Goal: Task Accomplishment & Management: Manage account settings

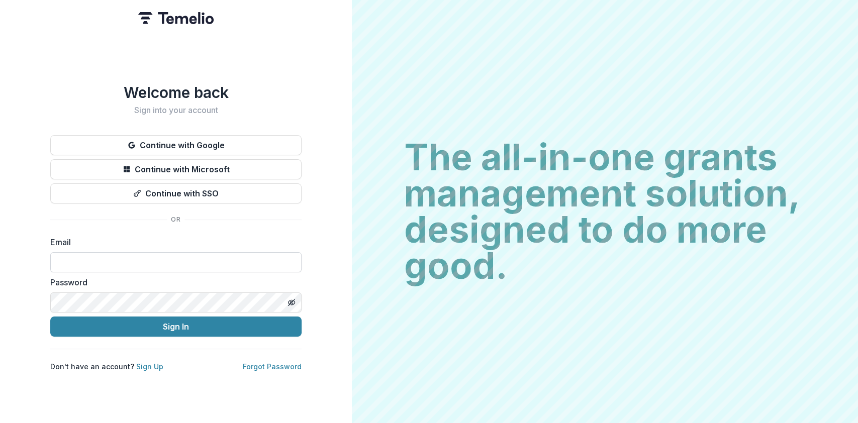
click at [84, 258] on input at bounding box center [175, 262] width 251 height 20
type input "**********"
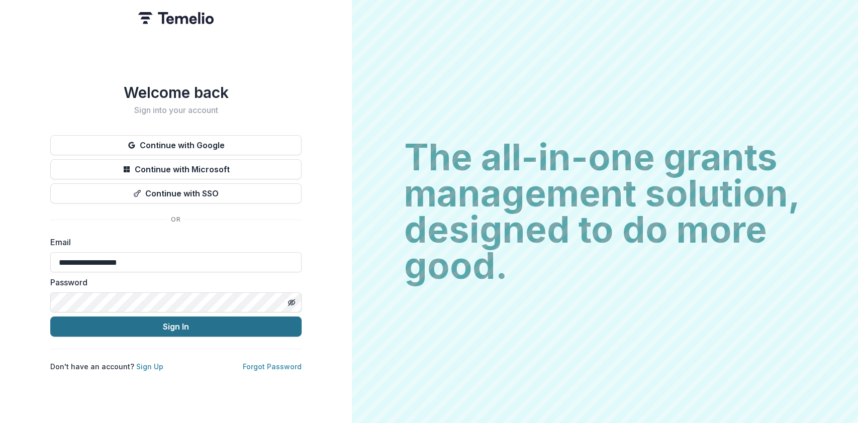
click at [161, 321] on button "Sign In" at bounding box center [175, 327] width 251 height 20
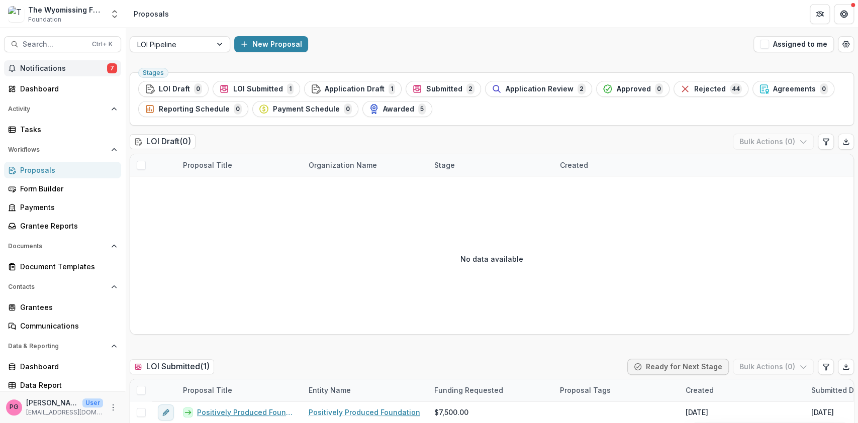
click at [66, 65] on span "Notifications" at bounding box center [63, 68] width 87 height 9
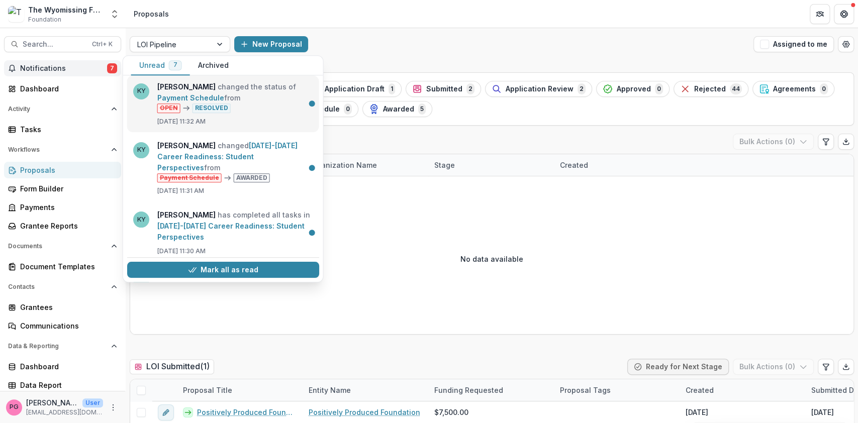
scroll to position [204, 0]
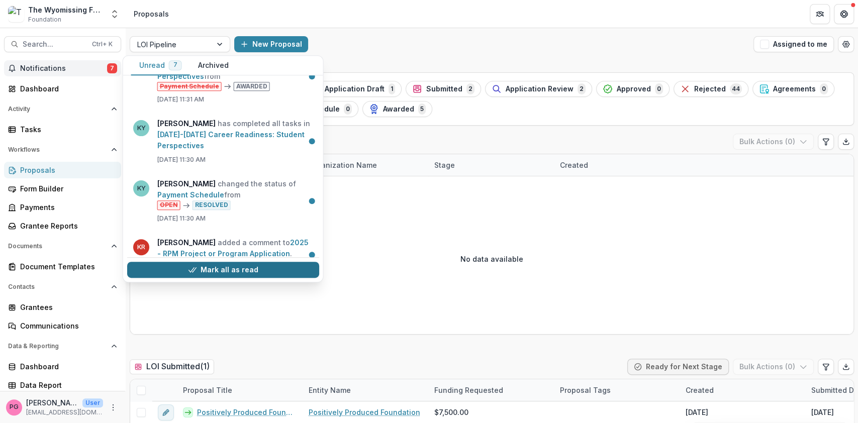
click at [200, 263] on button "Mark all as read" at bounding box center [223, 270] width 192 height 16
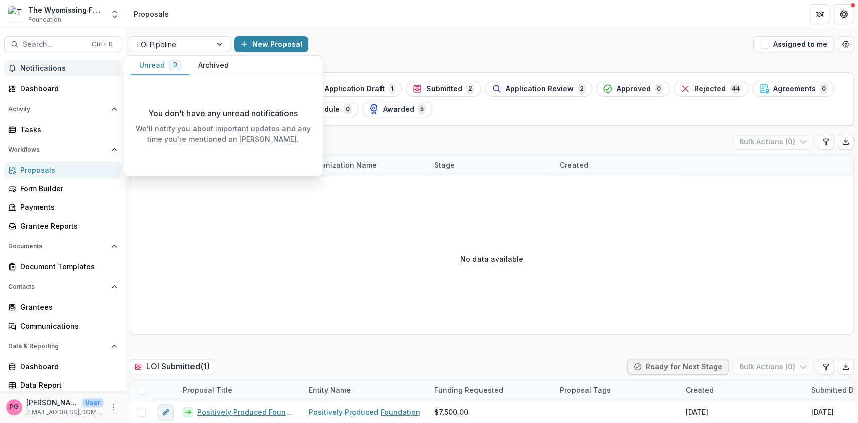
scroll to position [0, 0]
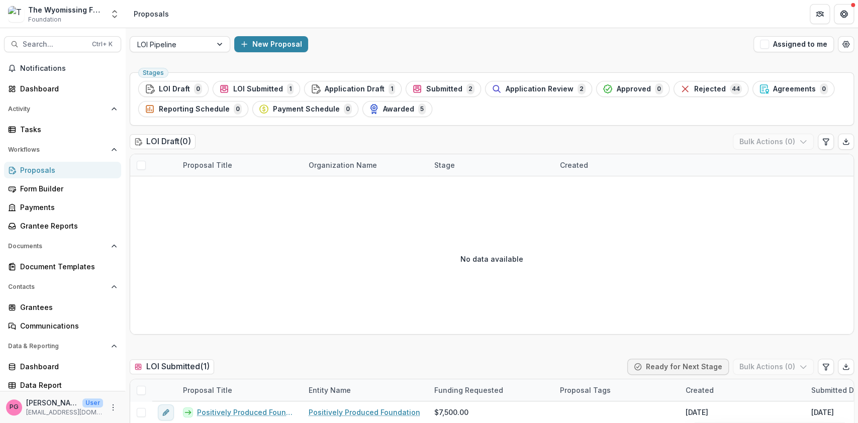
click at [251, 290] on div "No data available" at bounding box center [491, 258] width 723 height 151
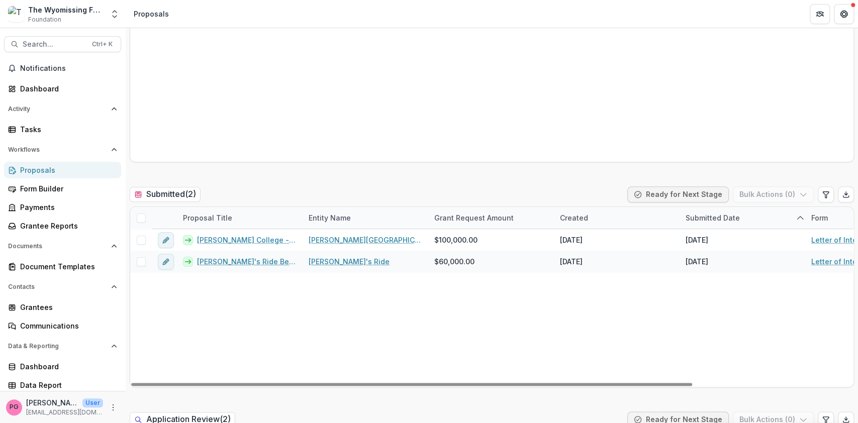
scroll to position [623, 0]
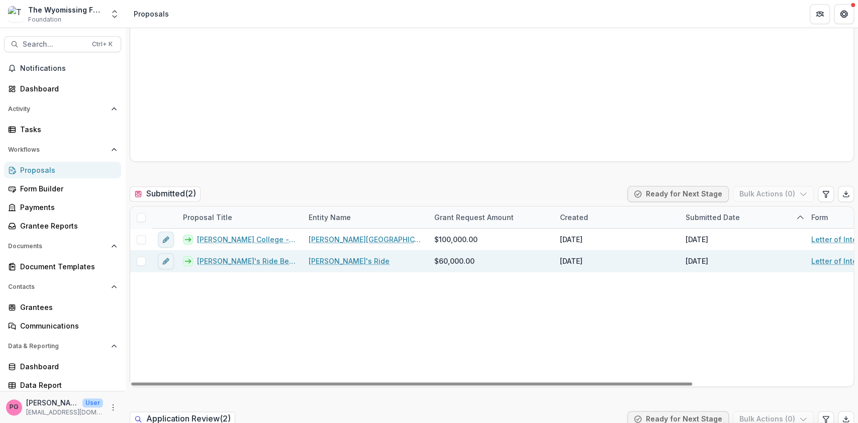
click at [254, 257] on link "[PERSON_NAME]'s Ride Berks County Services" at bounding box center [247, 261] width 100 height 11
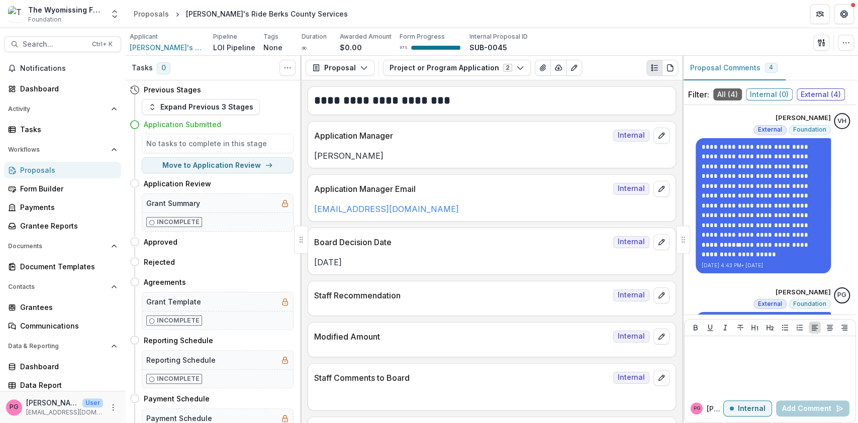
scroll to position [94, 0]
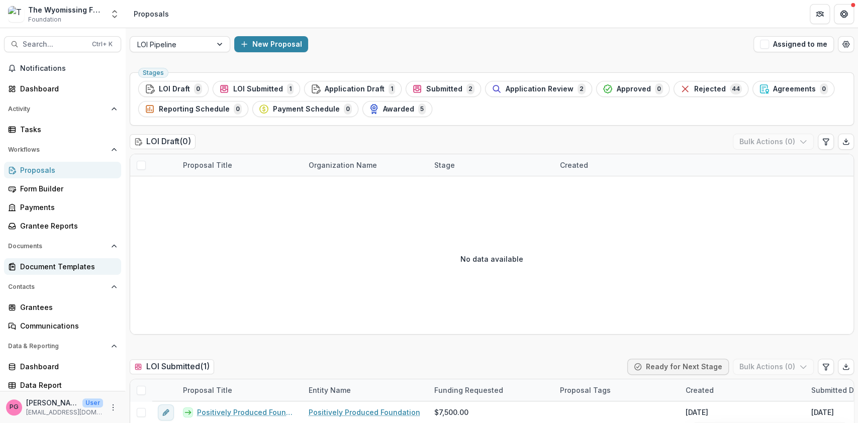
click at [68, 264] on div "Document Templates" at bounding box center [66, 266] width 93 height 11
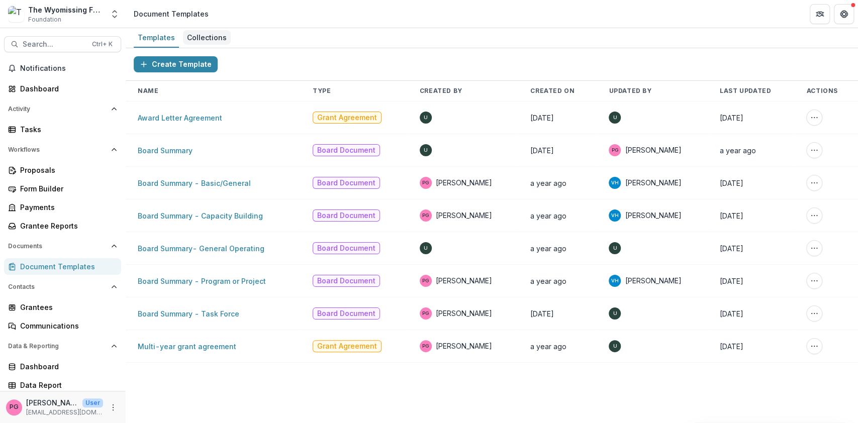
click at [206, 34] on div "Collections" at bounding box center [207, 37] width 48 height 15
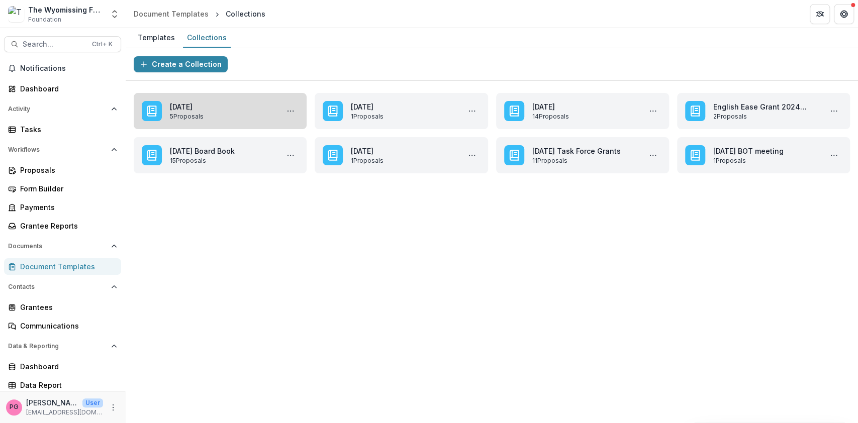
click at [267, 112] on link "[DATE]" at bounding box center [222, 107] width 105 height 11
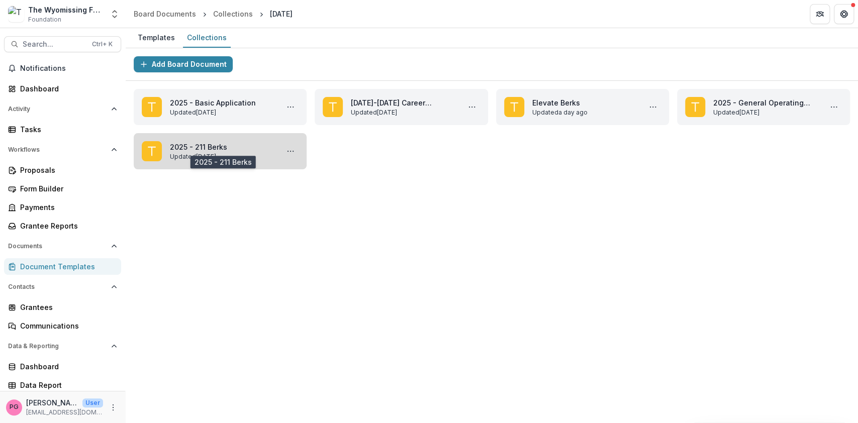
click at [190, 145] on link "2025 - 211 Berks" at bounding box center [222, 147] width 105 height 11
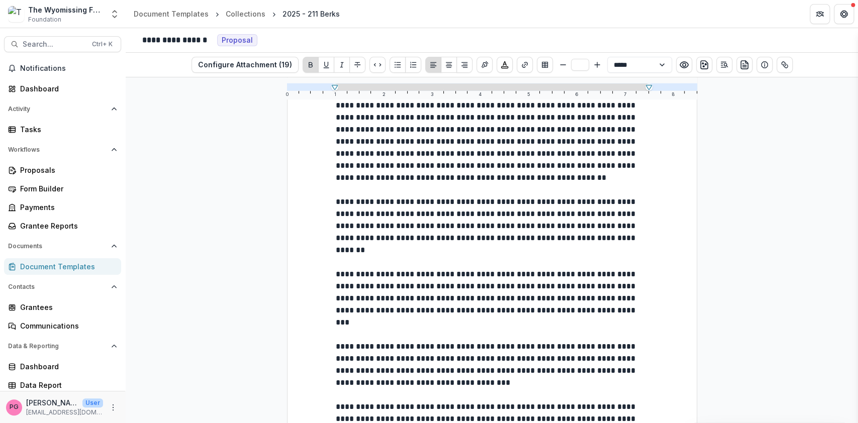
scroll to position [718, 0]
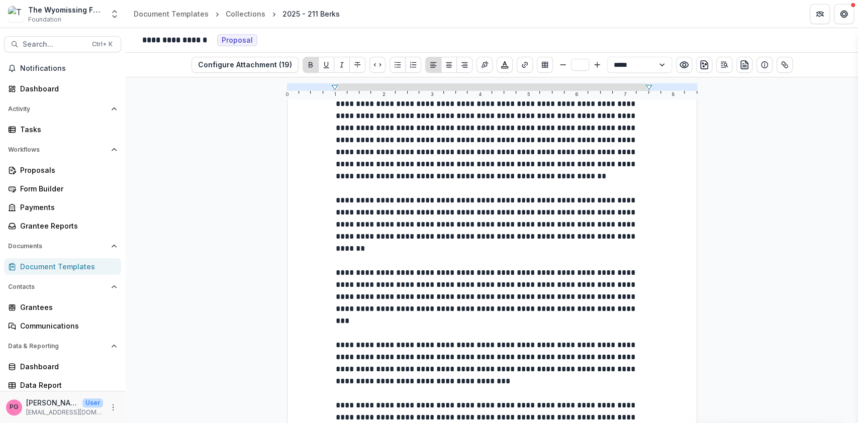
click at [712, 319] on div "**********" at bounding box center [492, 250] width 732 height 346
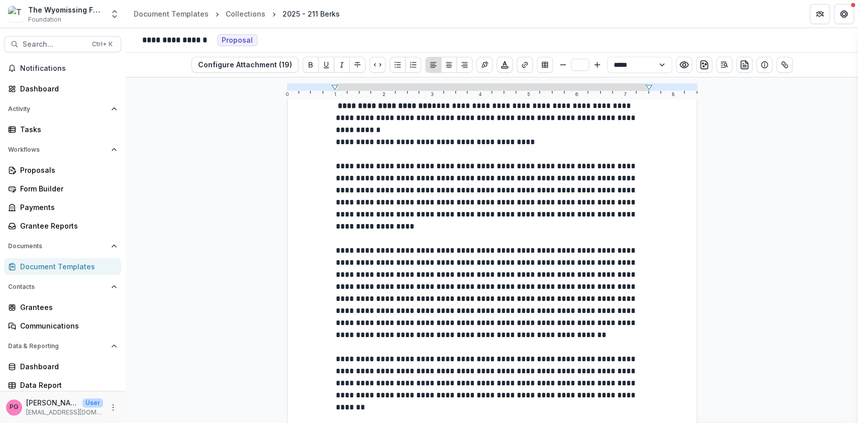
scroll to position [728, 0]
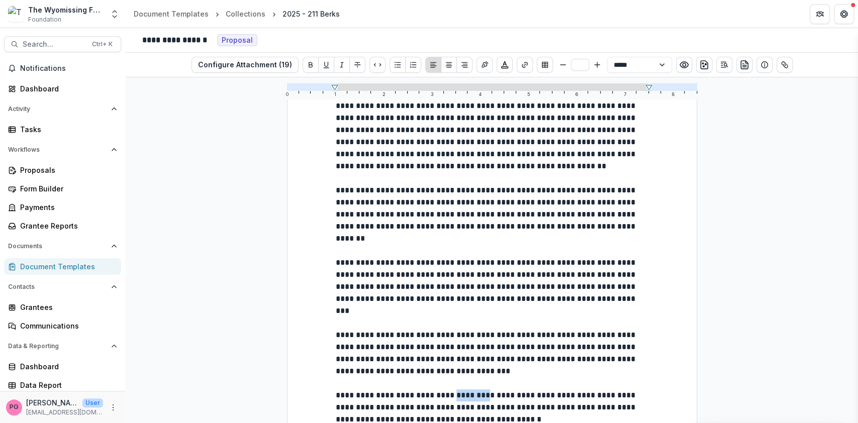
drag, startPoint x: 477, startPoint y: 316, endPoint x: 447, endPoint y: 316, distance: 30.7
click at [447, 392] on span "**********" at bounding box center [487, 408] width 302 height 32
click at [307, 62] on icon "Bold" at bounding box center [311, 65] width 8 height 8
click at [593, 186] on span "**********" at bounding box center [487, 214] width 302 height 56
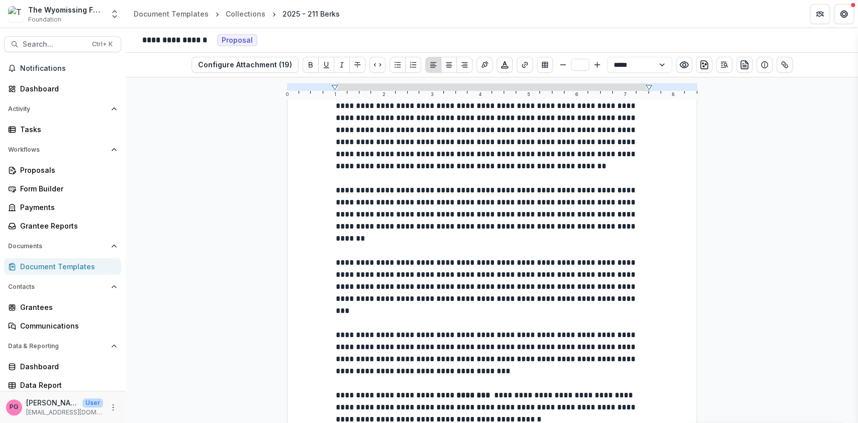
click at [593, 186] on span "**********" at bounding box center [487, 214] width 302 height 56
click at [511, 186] on span "**********" at bounding box center [487, 214] width 302 height 56
click at [537, 331] on span "**********" at bounding box center [487, 353] width 302 height 44
click at [621, 331] on span "**********" at bounding box center [487, 353] width 302 height 44
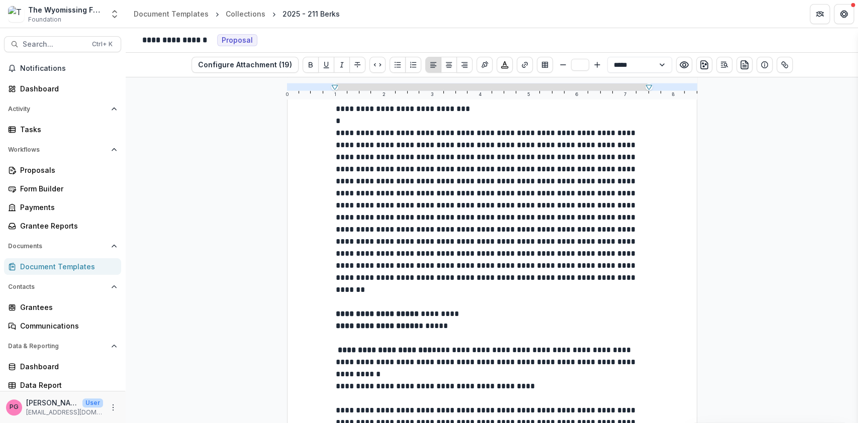
scroll to position [0, 0]
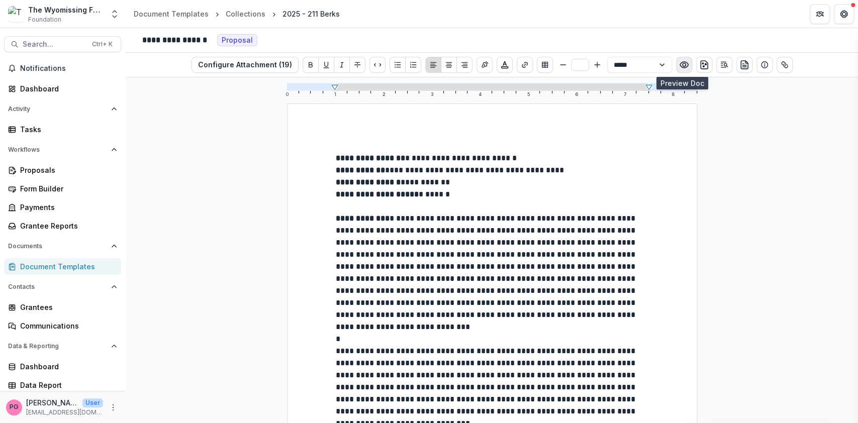
click at [681, 65] on icon "Preview preview-doc.pdf" at bounding box center [684, 65] width 10 height 10
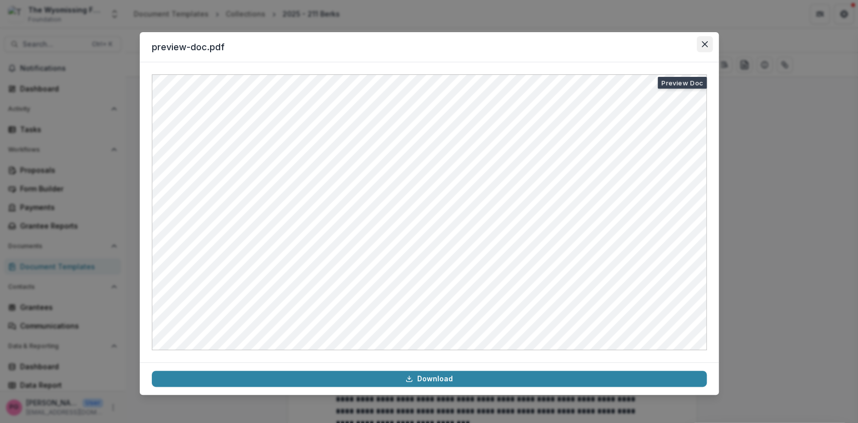
click at [701, 48] on button "Close" at bounding box center [705, 44] width 16 height 16
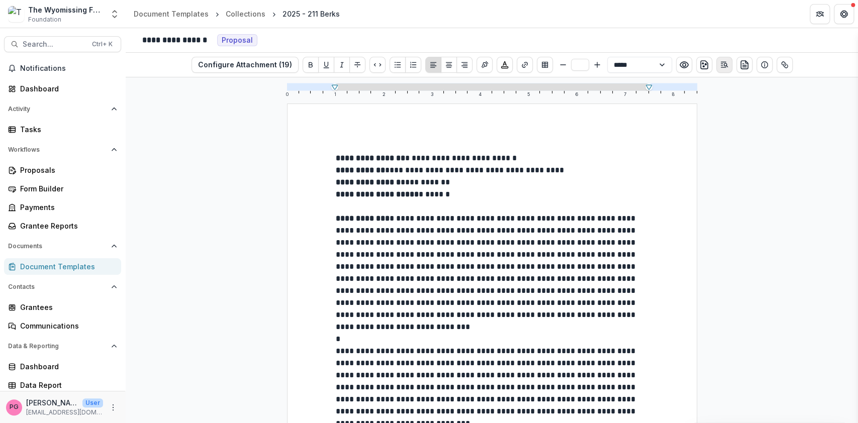
click at [722, 64] on icon "Open Editor Sidebar" at bounding box center [724, 65] width 8 height 8
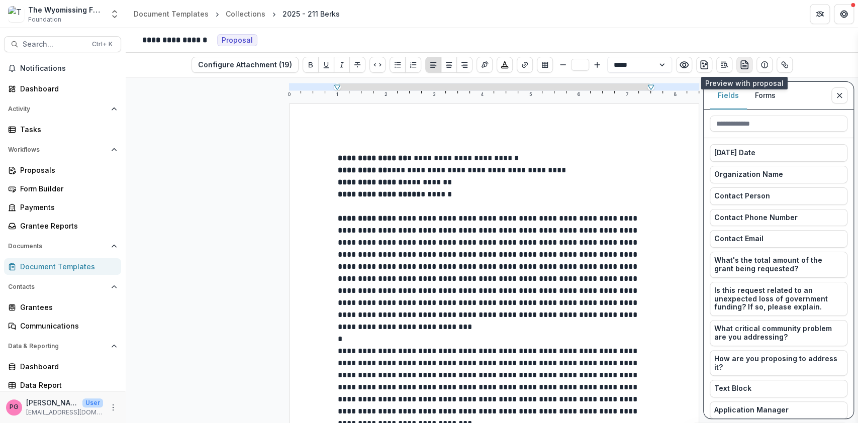
click at [739, 64] on icon "preview-proposal-pdf" at bounding box center [744, 65] width 10 height 10
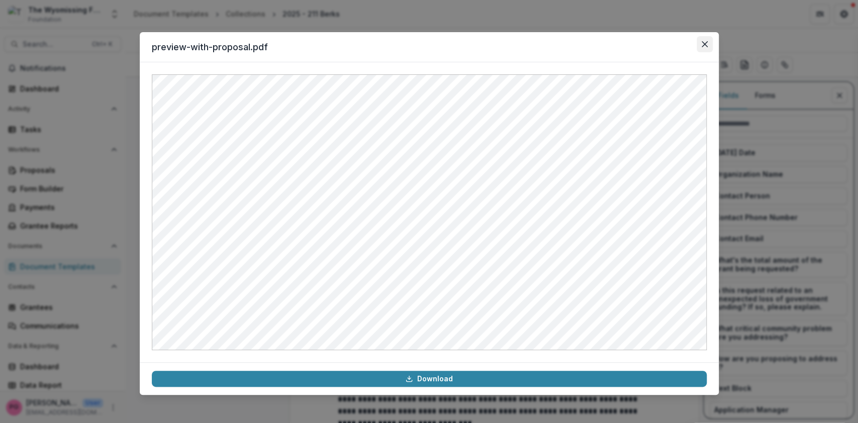
click at [707, 43] on icon "Close" at bounding box center [705, 44] width 6 height 6
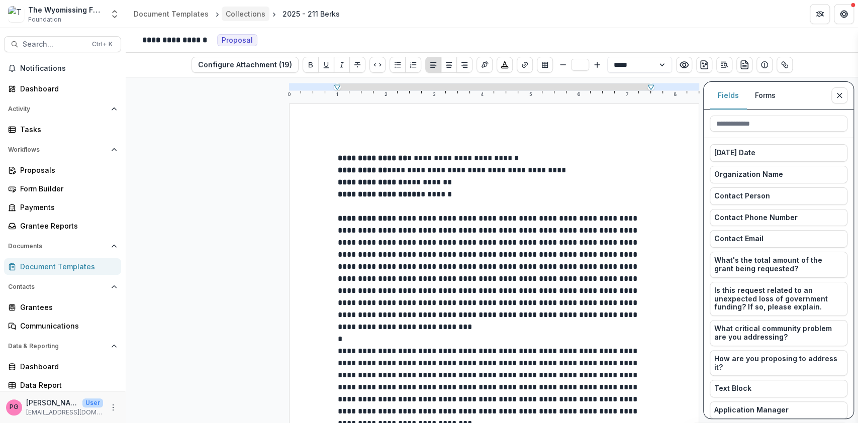
click at [249, 11] on div "Collections" at bounding box center [246, 14] width 40 height 11
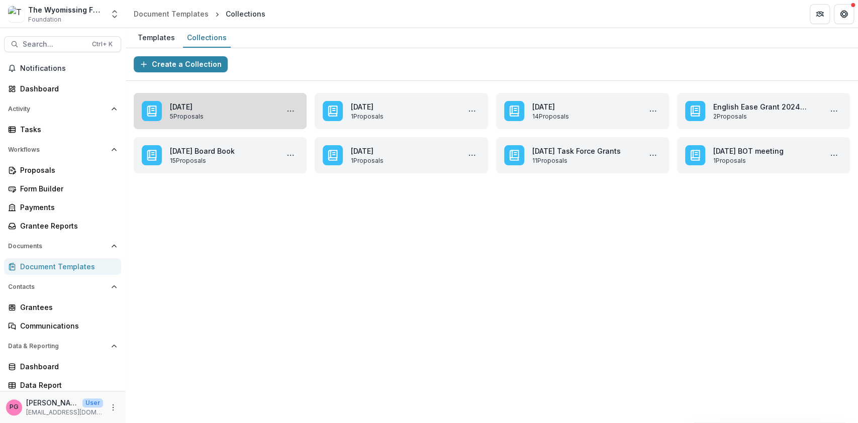
click at [201, 109] on link "[DATE]" at bounding box center [222, 107] width 105 height 11
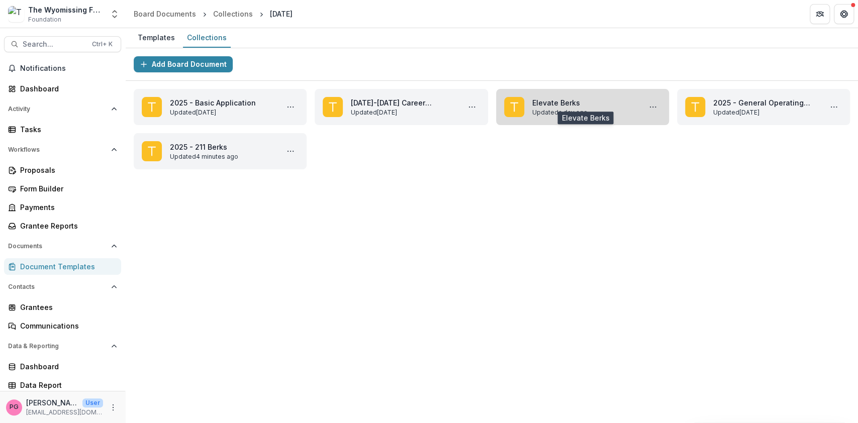
click at [565, 100] on link "Elevate Berks" at bounding box center [584, 103] width 105 height 11
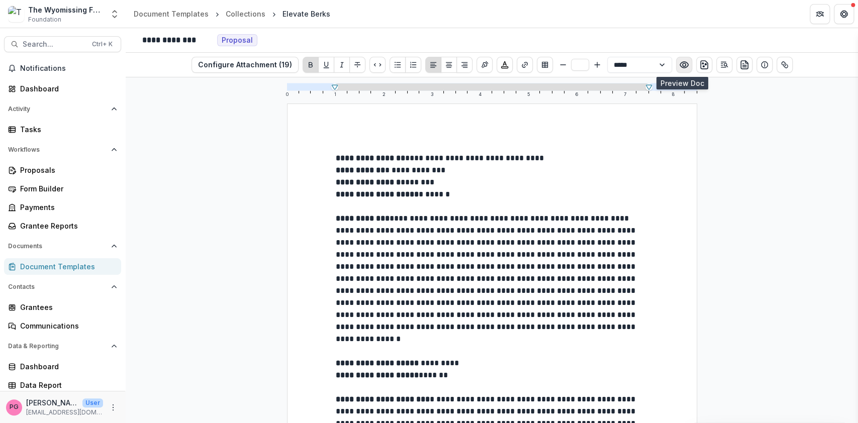
click at [684, 61] on icon "Preview preview-doc.pdf" at bounding box center [684, 65] width 10 height 10
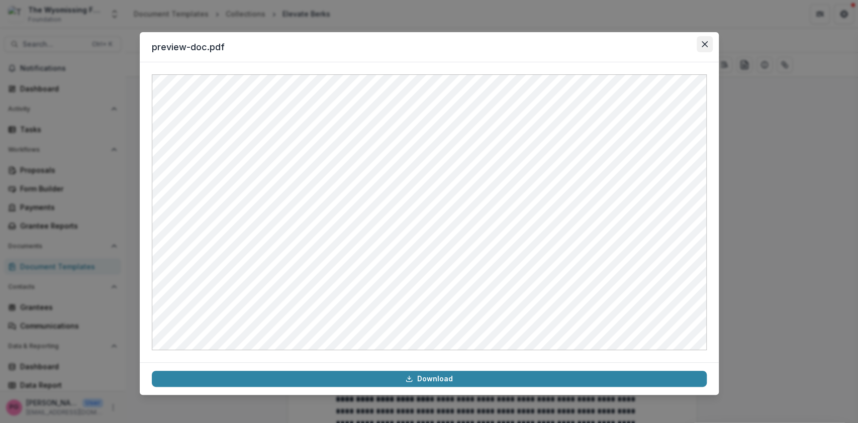
click at [708, 38] on button "Close" at bounding box center [705, 44] width 16 height 16
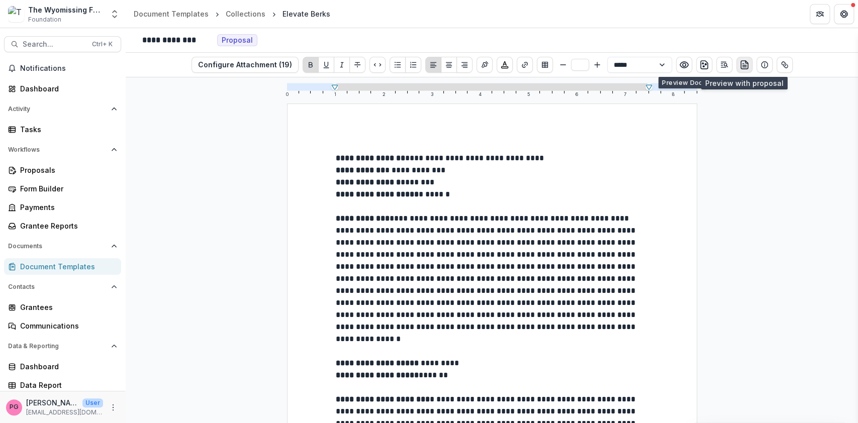
click at [739, 66] on icon "preview-proposal-pdf" at bounding box center [744, 65] width 10 height 10
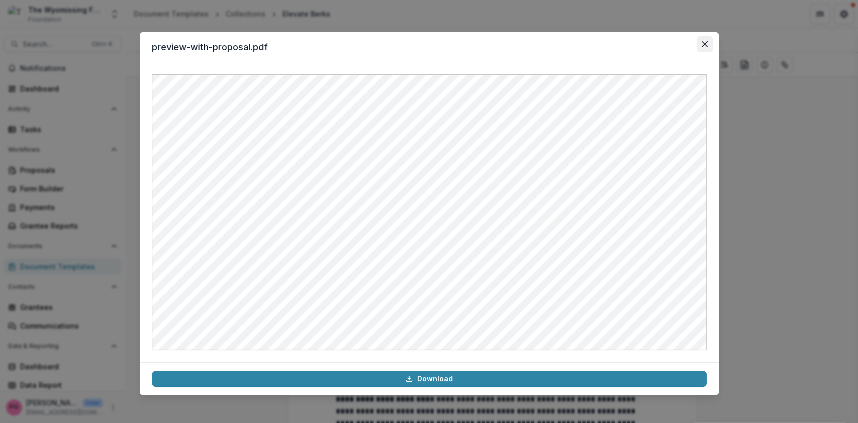
click at [705, 41] on icon "Close" at bounding box center [705, 44] width 6 height 6
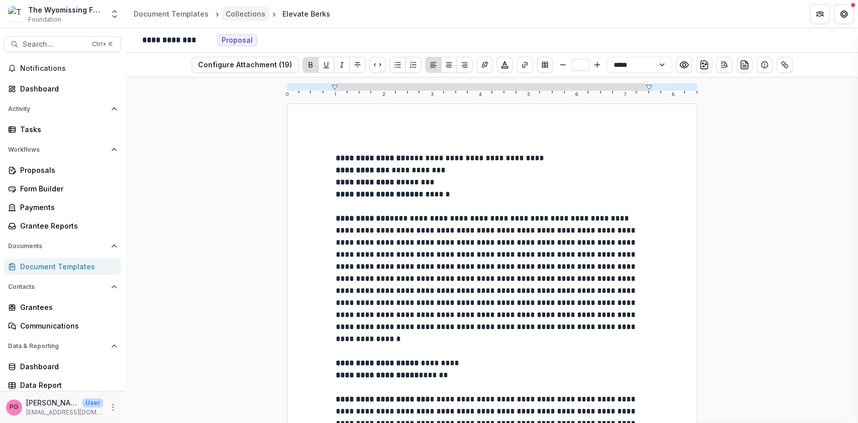
click at [238, 11] on div "Collections" at bounding box center [246, 14] width 40 height 11
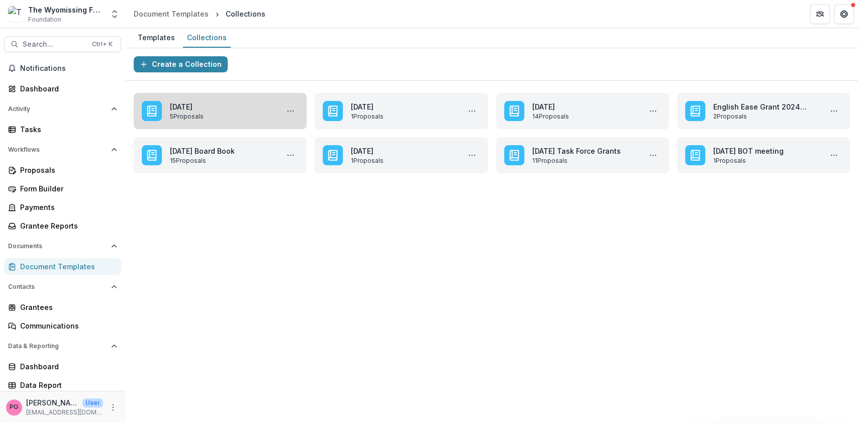
click at [184, 108] on link "[DATE]" at bounding box center [222, 107] width 105 height 11
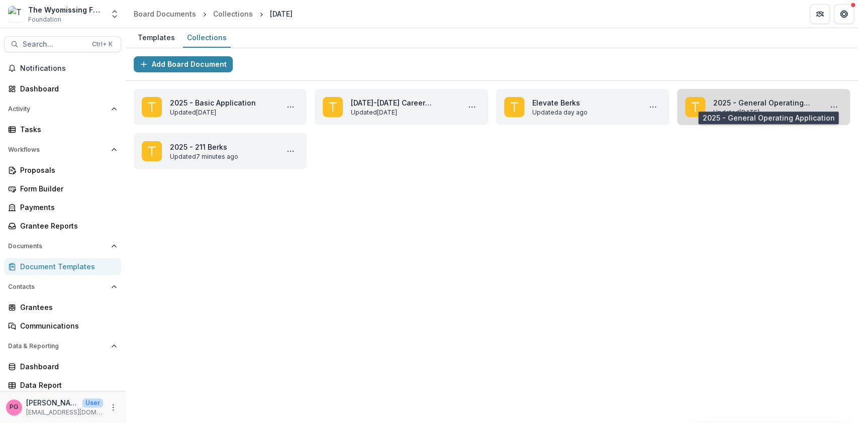
click at [738, 99] on link "2025 - General Operating Application" at bounding box center [765, 103] width 105 height 11
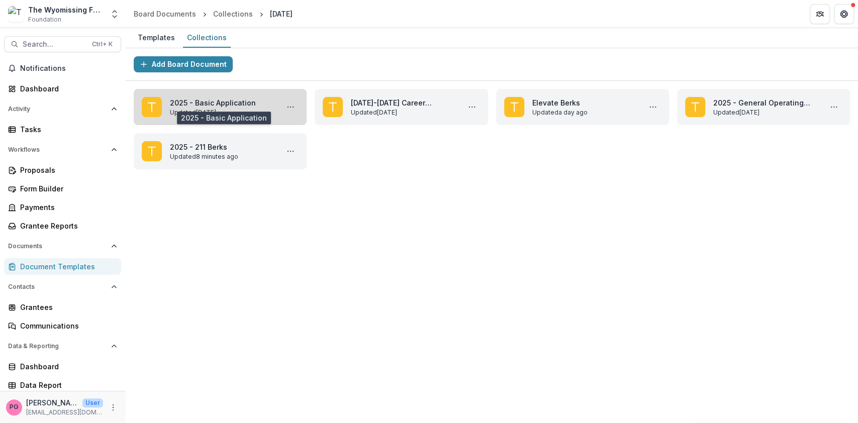
click at [189, 99] on link "2025 - Basic Application" at bounding box center [222, 103] width 105 height 11
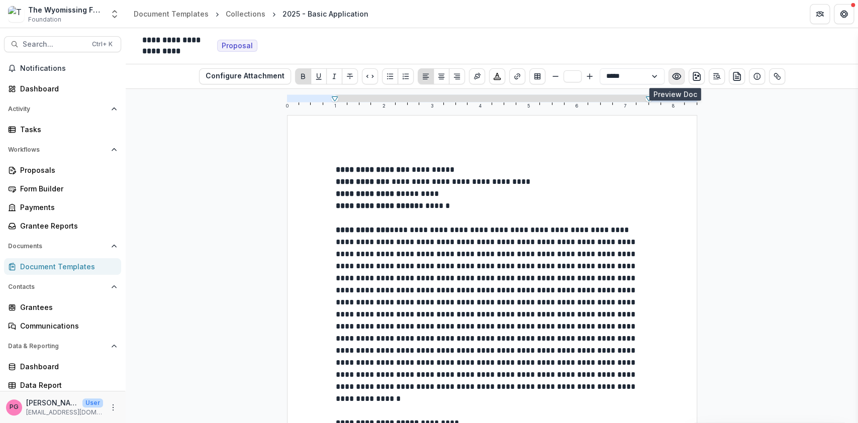
click at [678, 74] on icon "Preview preview-doc.pdf" at bounding box center [676, 76] width 10 height 10
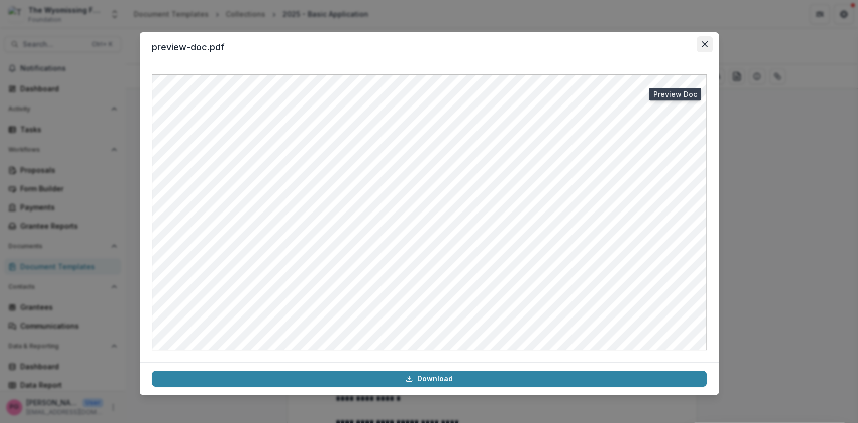
click at [704, 42] on icon "Close" at bounding box center [705, 44] width 6 height 6
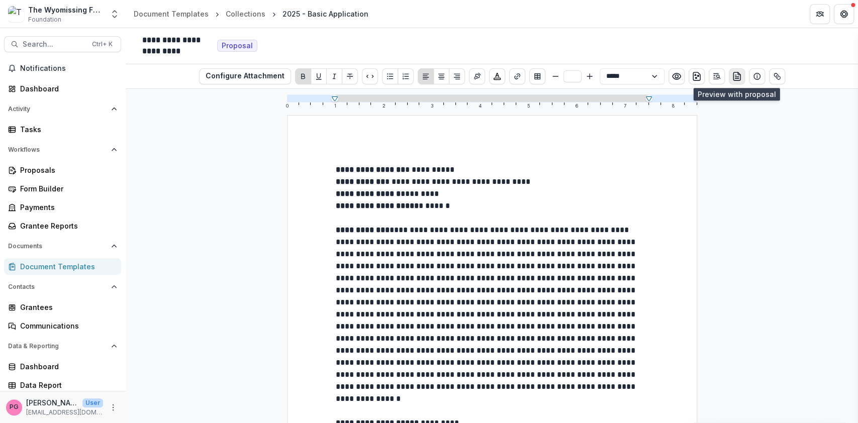
click at [740, 74] on button "preview-proposal-pdf" at bounding box center [737, 76] width 16 height 16
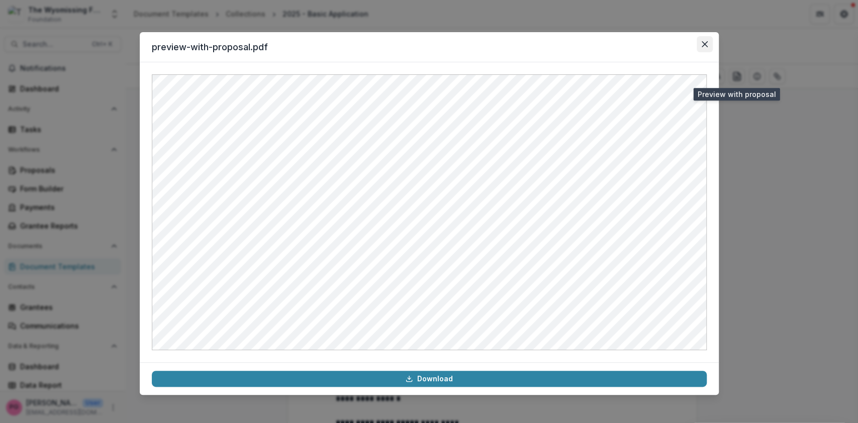
click at [705, 44] on icon "Close" at bounding box center [705, 44] width 6 height 6
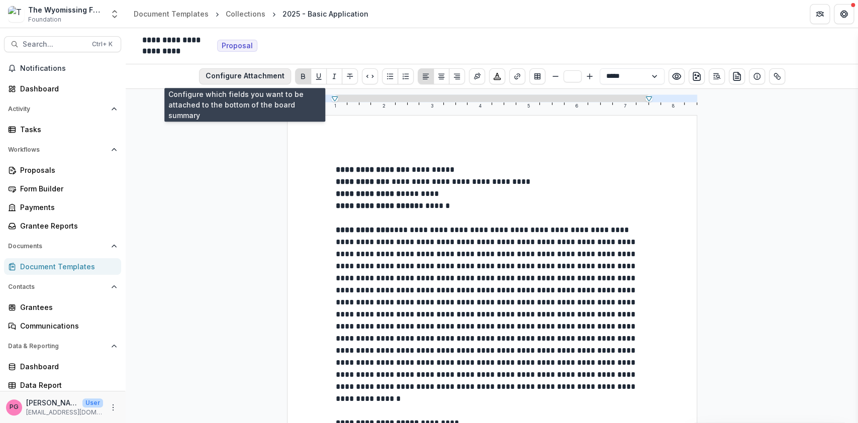
click at [250, 72] on button "Configure Attachment" at bounding box center [245, 76] width 92 height 16
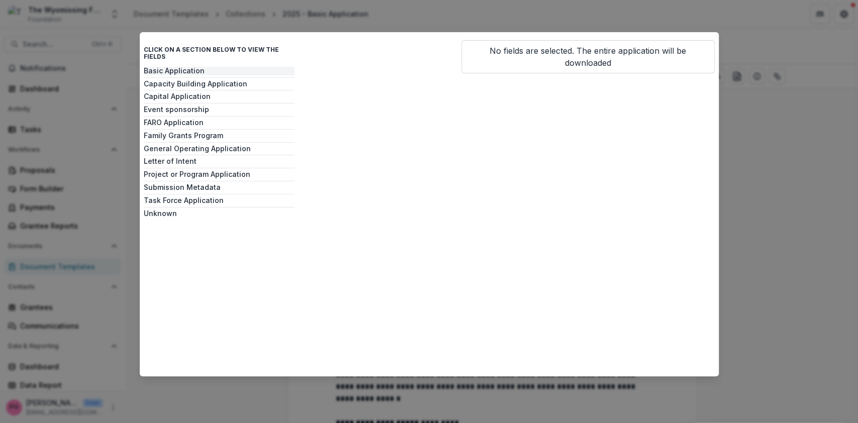
click at [193, 67] on button "Basic Application" at bounding box center [219, 71] width 151 height 9
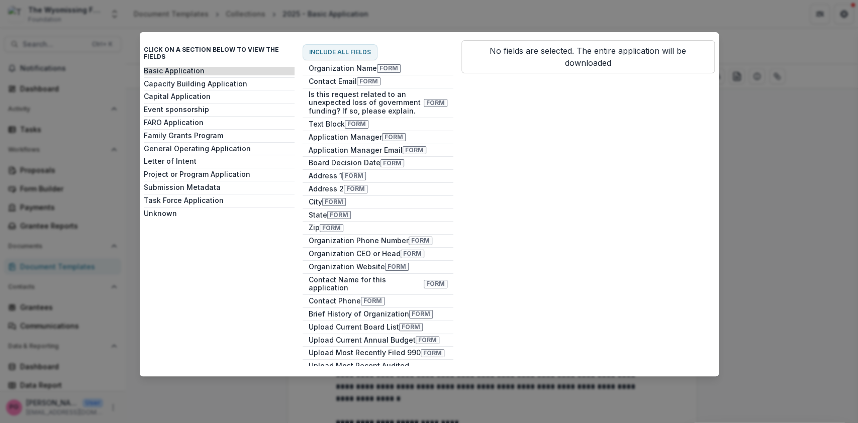
click at [761, 167] on div "Click on a section below to view the fields Basic Application Capacity Building…" at bounding box center [429, 211] width 858 height 423
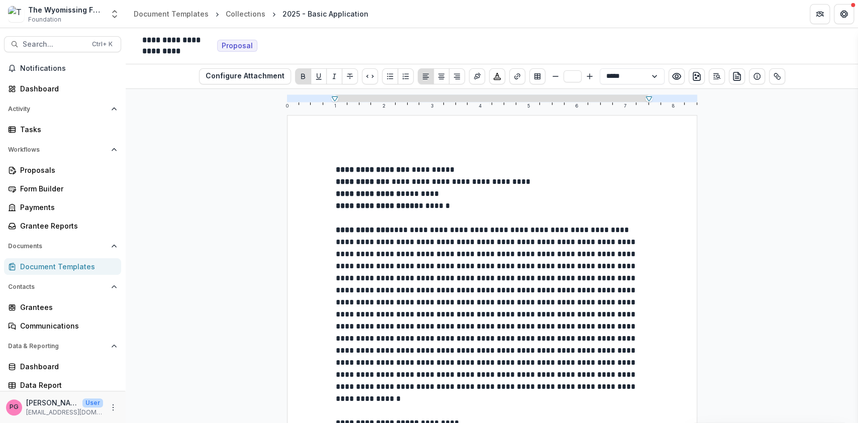
click at [198, 130] on div "**********" at bounding box center [492, 256] width 732 height 334
click at [239, 12] on div "Collections" at bounding box center [246, 14] width 40 height 11
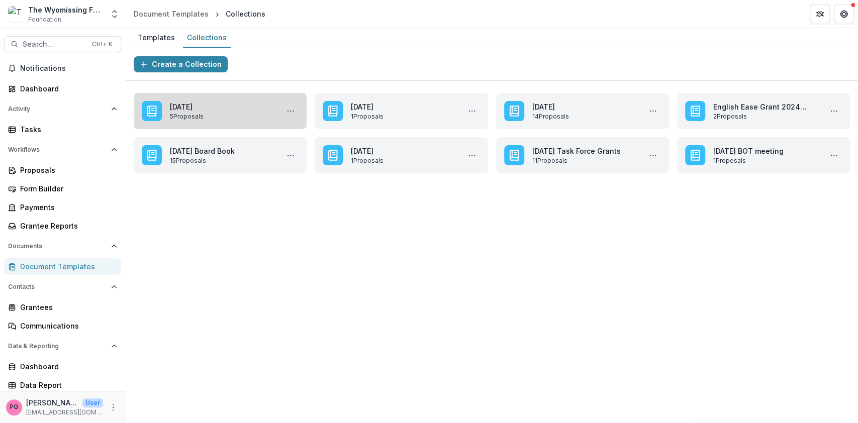
click at [211, 107] on link "[DATE]" at bounding box center [222, 107] width 105 height 11
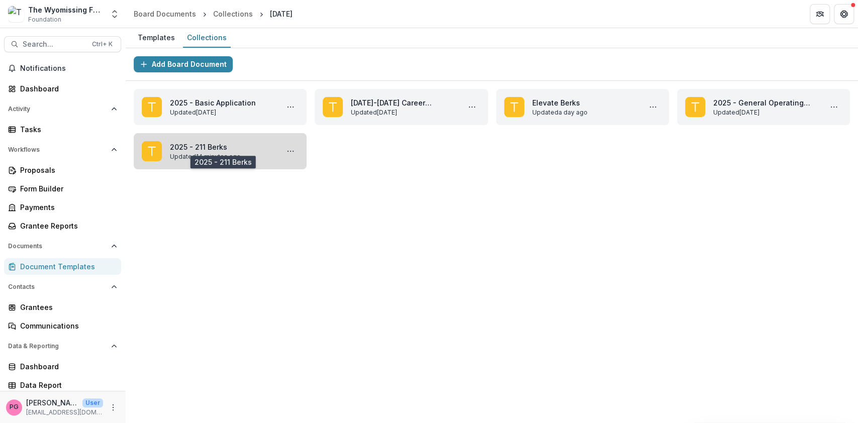
click at [195, 150] on link "2025 - 211 Berks" at bounding box center [222, 147] width 105 height 11
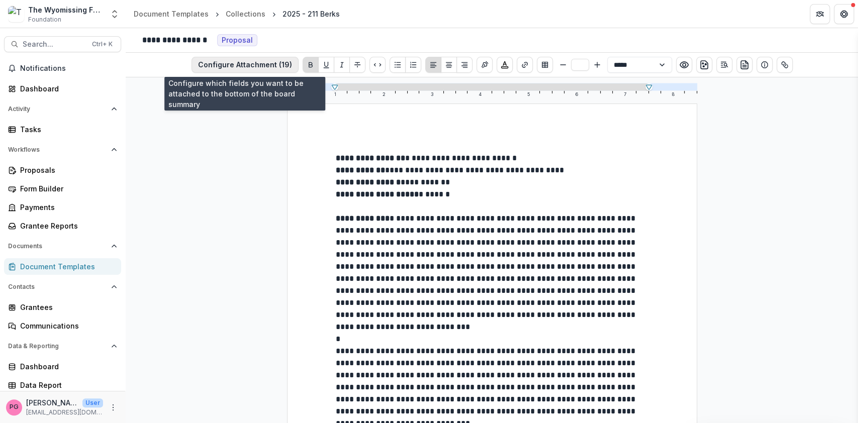
click at [244, 64] on button "Configure Attachment (19)" at bounding box center [244, 65] width 107 height 16
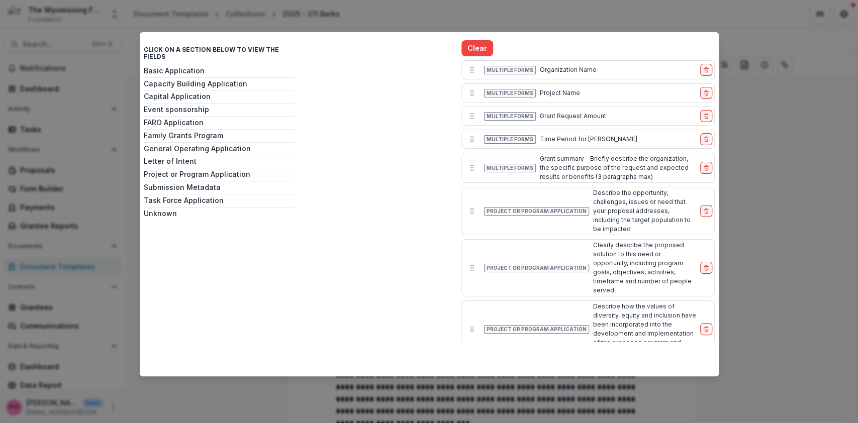
click at [814, 190] on div "Click on a section below to view the fields Basic Application Capacity Building…" at bounding box center [429, 211] width 858 height 423
